Goal: Transaction & Acquisition: Subscribe to service/newsletter

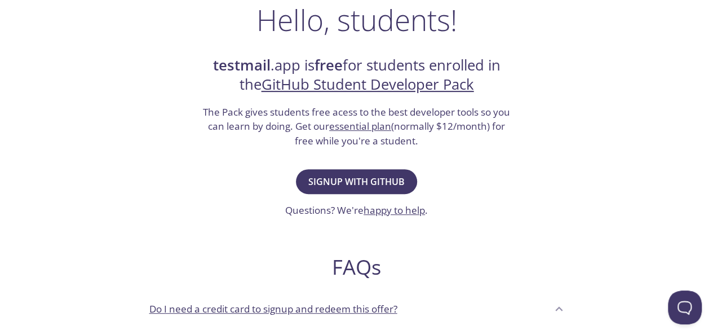
scroll to position [205, 0]
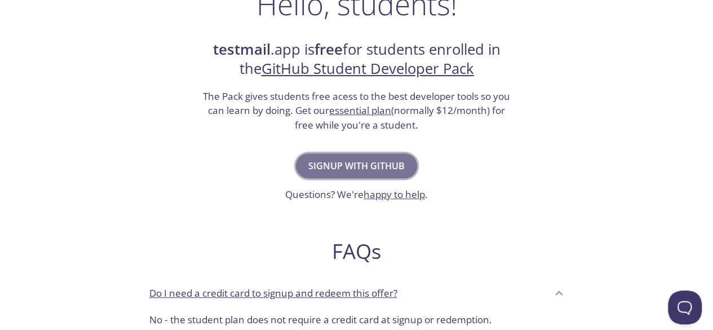
click at [361, 166] on span "Signup with GitHub" at bounding box center [356, 166] width 96 height 16
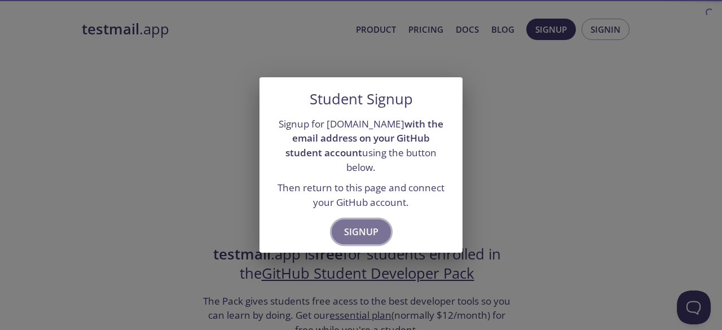
click at [360, 229] on span "Signup" at bounding box center [361, 232] width 34 height 16
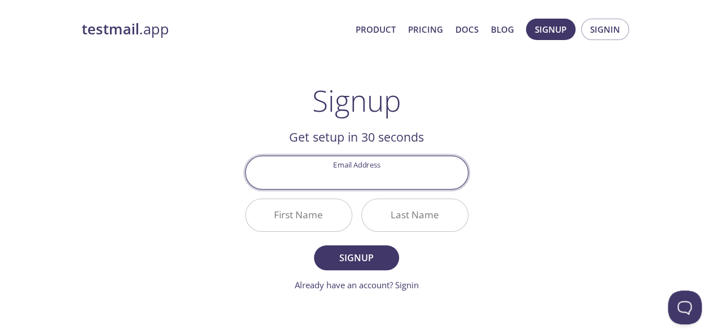
click at [354, 176] on input "Email Address" at bounding box center [357, 172] width 222 height 32
type input "[EMAIL_ADDRESS][DOMAIN_NAME]"
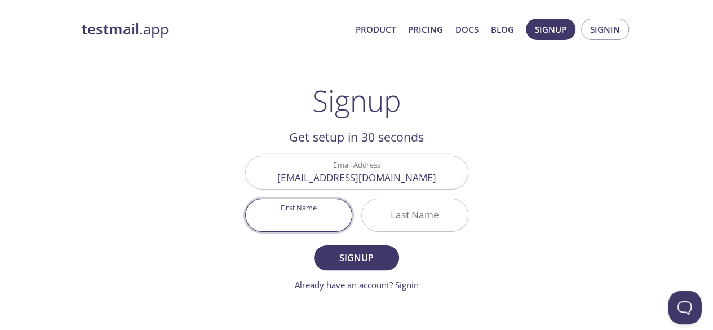
click at [316, 224] on input "First Name" at bounding box center [299, 215] width 106 height 32
type input "Mukesh"
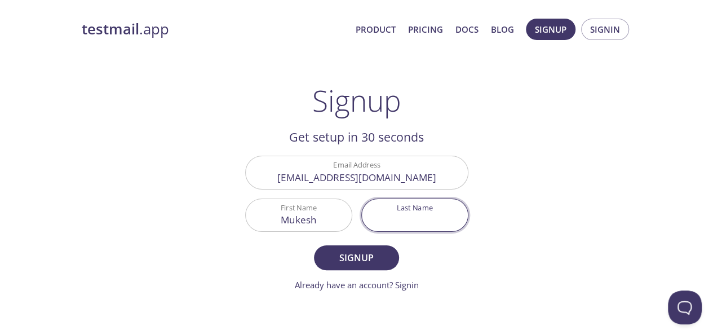
click at [389, 214] on input "Last Name" at bounding box center [415, 215] width 106 height 32
type input "[PERSON_NAME]"
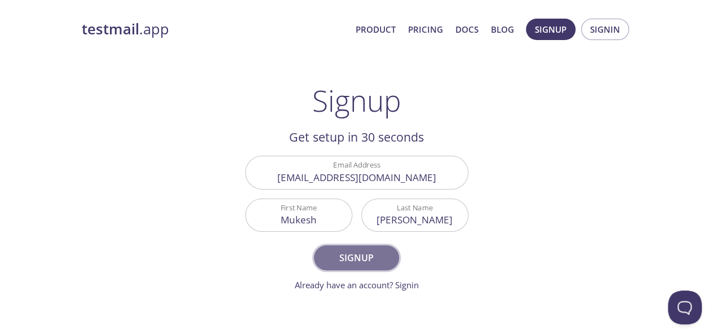
click at [372, 252] on span "Signup" at bounding box center [357, 258] width 60 height 16
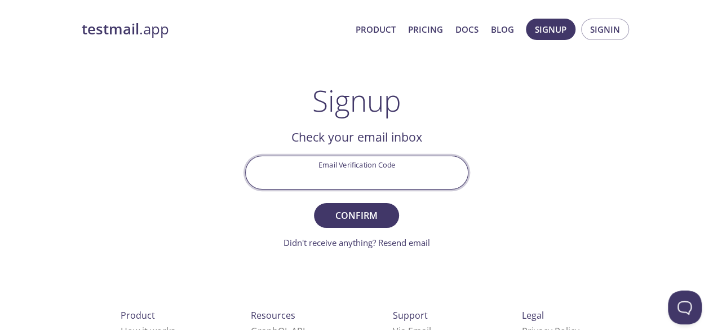
click at [345, 169] on input "Email Verification Code" at bounding box center [357, 172] width 222 height 32
type input "6USD67L"
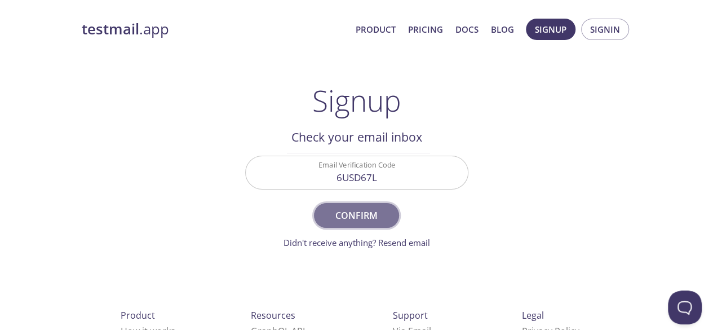
click at [362, 209] on span "Confirm" at bounding box center [357, 216] width 60 height 16
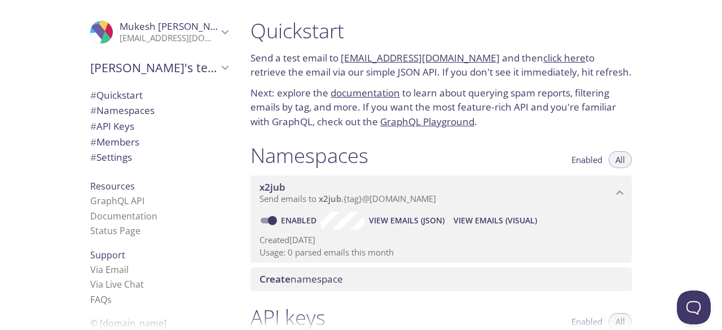
click at [390, 58] on link "[EMAIL_ADDRESS][DOMAIN_NAME]" at bounding box center [420, 57] width 159 height 13
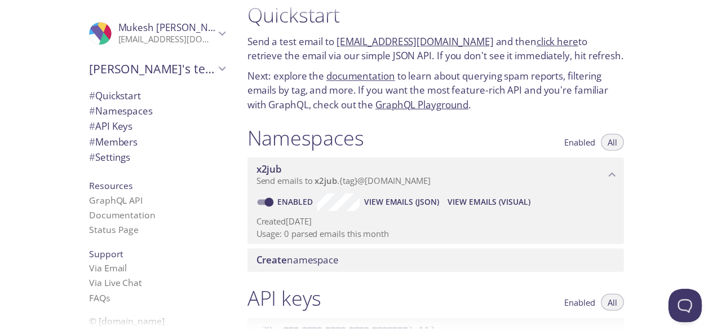
scroll to position [18, 0]
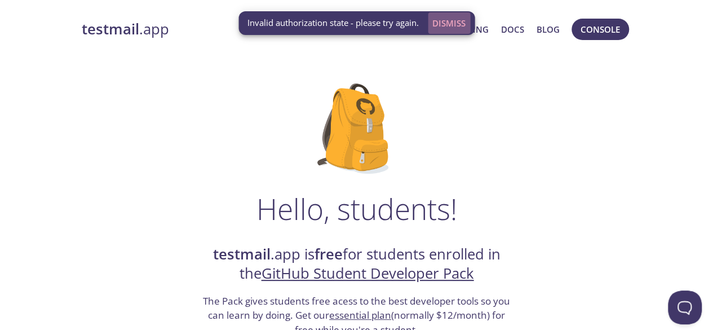
click at [456, 23] on span "Dismiss" at bounding box center [449, 23] width 33 height 15
